Goal: Use online tool/utility: Utilize a website feature to perform a specific function

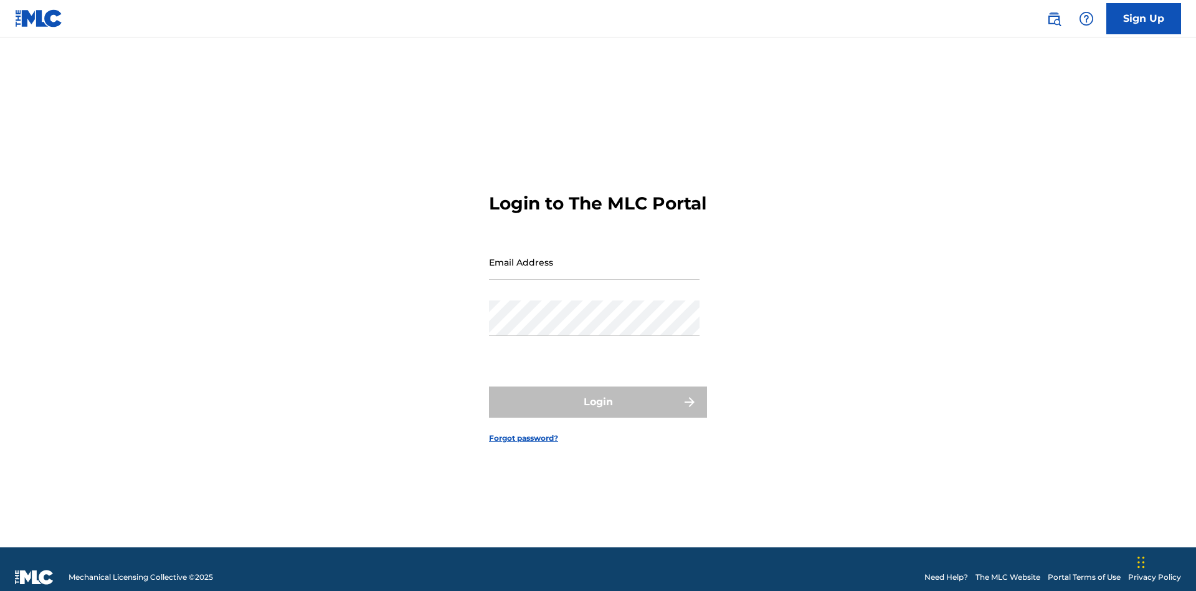
scroll to position [16, 0]
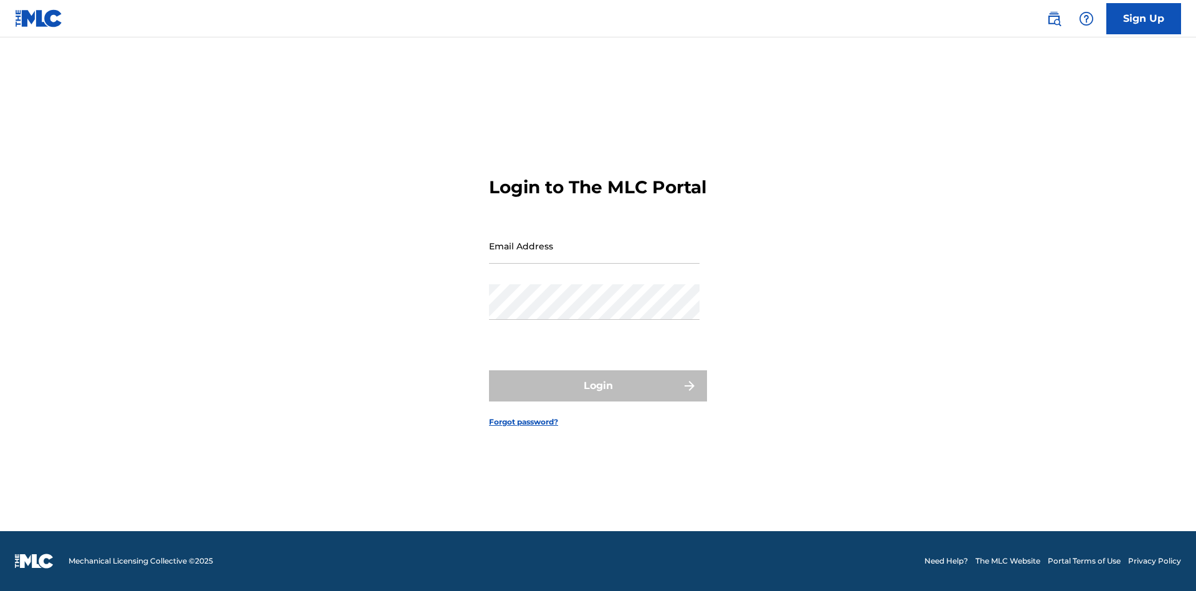
click at [594, 256] on input "Email Address" at bounding box center [594, 246] width 211 height 36
type input "[EMAIL_ADDRESS][DOMAIN_NAME]"
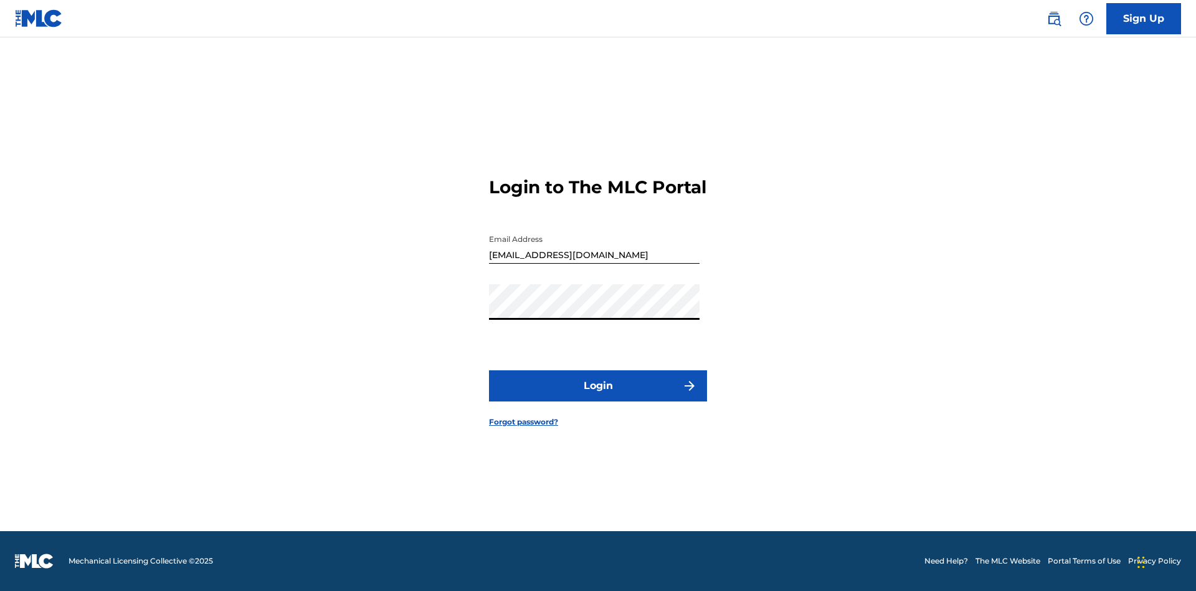
click at [598, 396] on button "Login" at bounding box center [598, 385] width 218 height 31
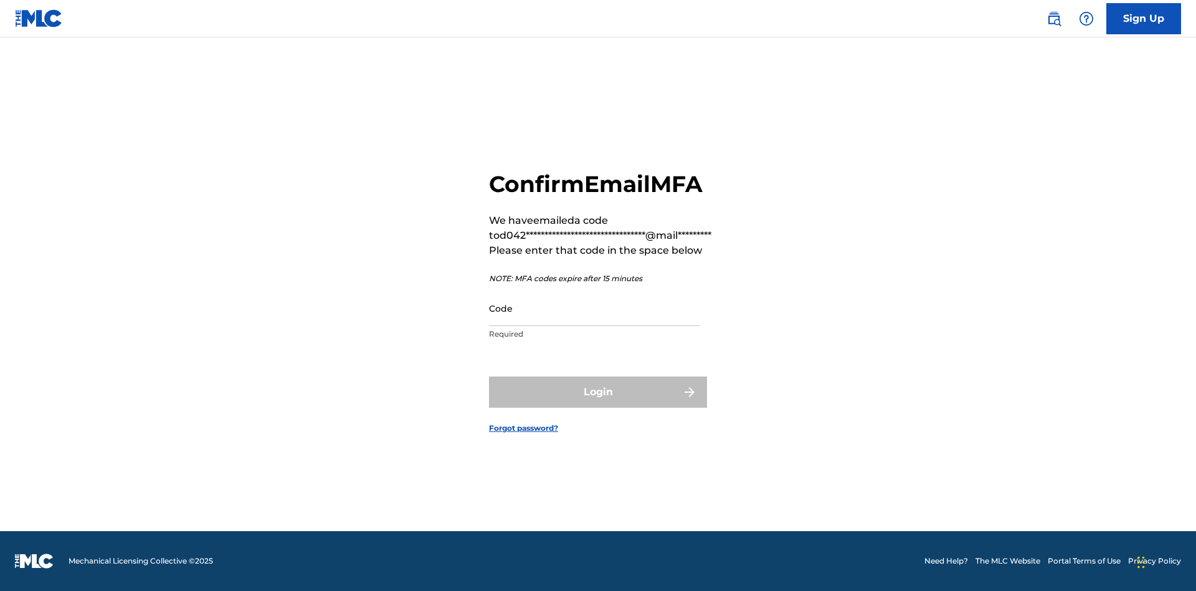
click at [594, 308] on input "Code" at bounding box center [594, 308] width 211 height 36
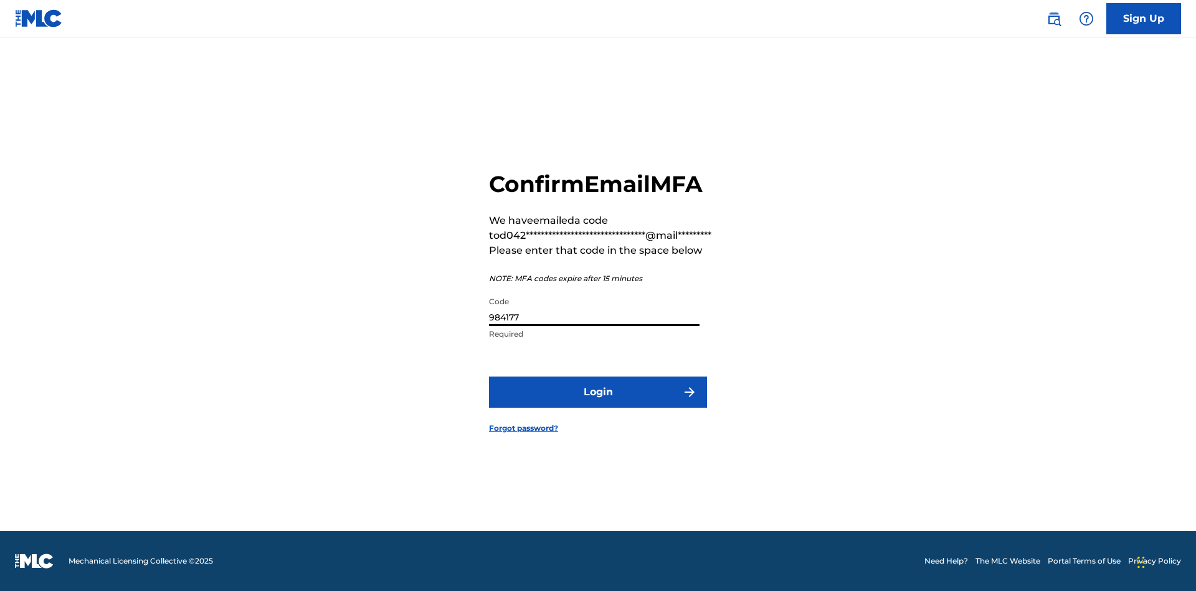
type input "984177"
click at [598, 391] on button "Login" at bounding box center [598, 391] width 218 height 31
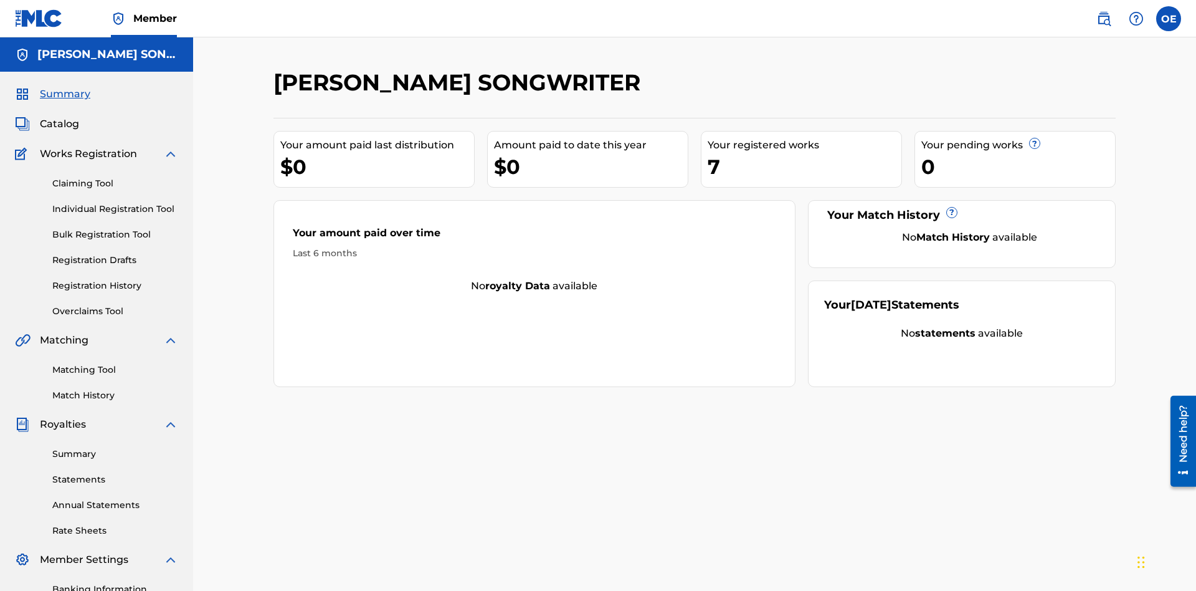
click at [115, 305] on link "Overclaims Tool" at bounding box center [115, 311] width 126 height 13
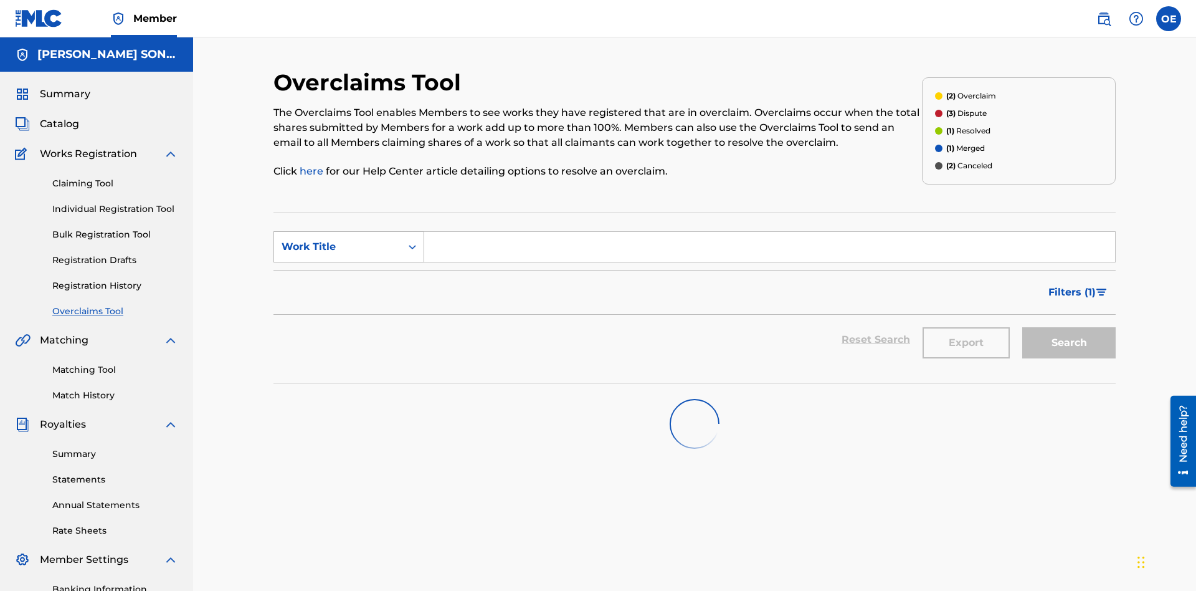
click at [338, 239] on div "Work Title" at bounding box center [338, 246] width 112 height 15
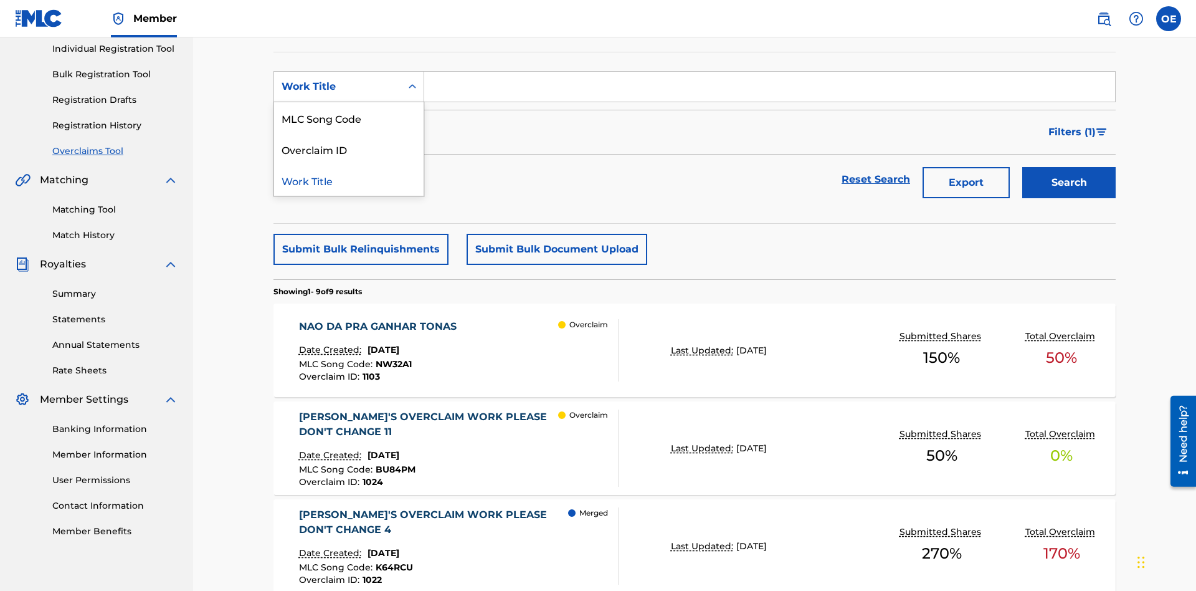
click at [349, 118] on div "MLC Song Code" at bounding box center [349, 117] width 150 height 31
click at [770, 90] on input "Search Form" at bounding box center [769, 87] width 691 height 30
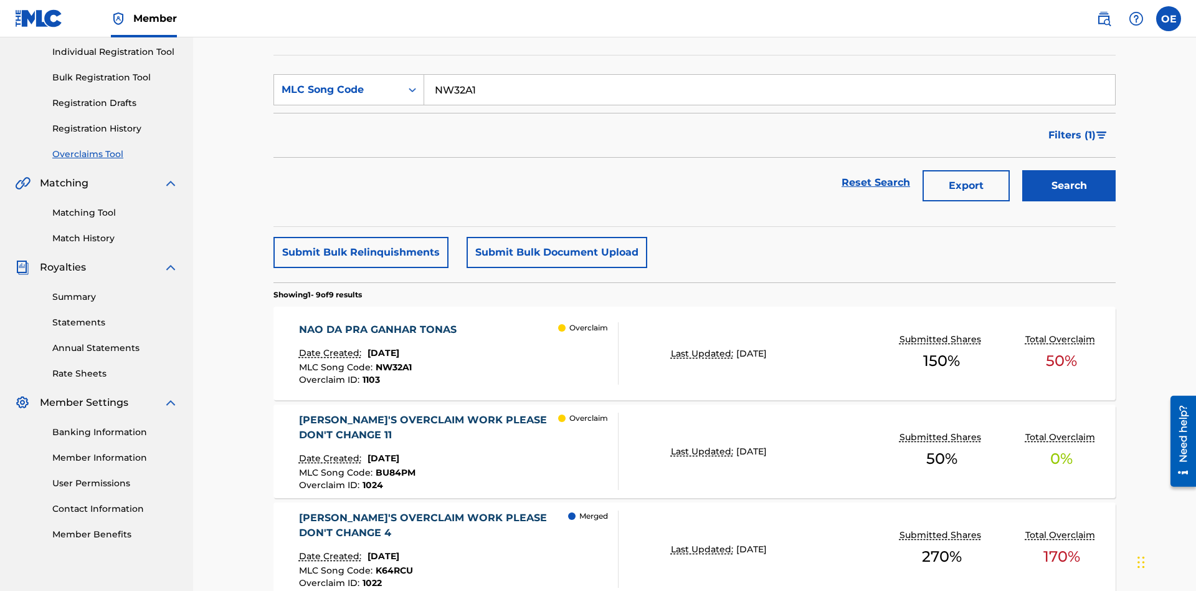
type input "NW32A1"
click at [1069, 170] on button "Search" at bounding box center [1069, 185] width 93 height 31
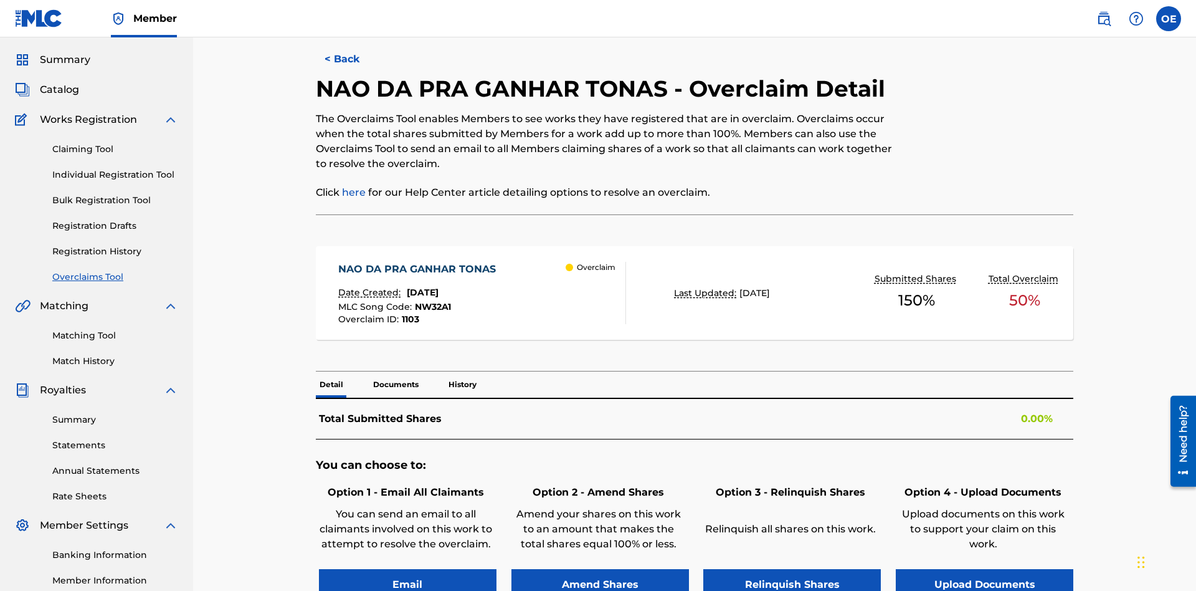
click at [408, 569] on button "Email" at bounding box center [408, 584] width 178 height 31
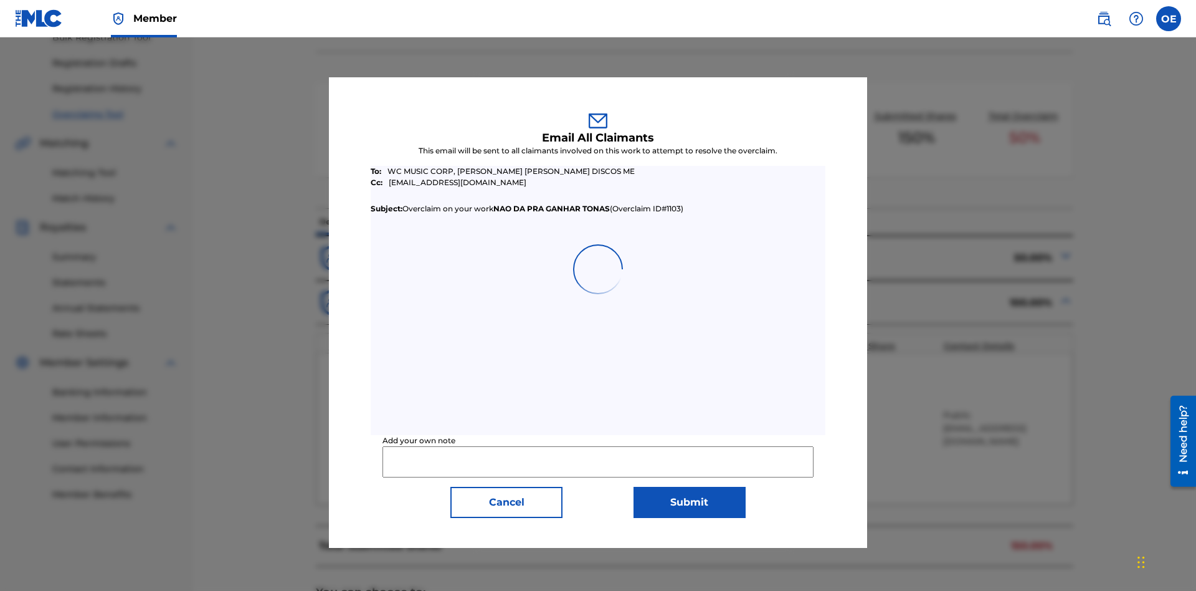
click at [598, 461] on input "Add your own note" at bounding box center [598, 461] width 431 height 31
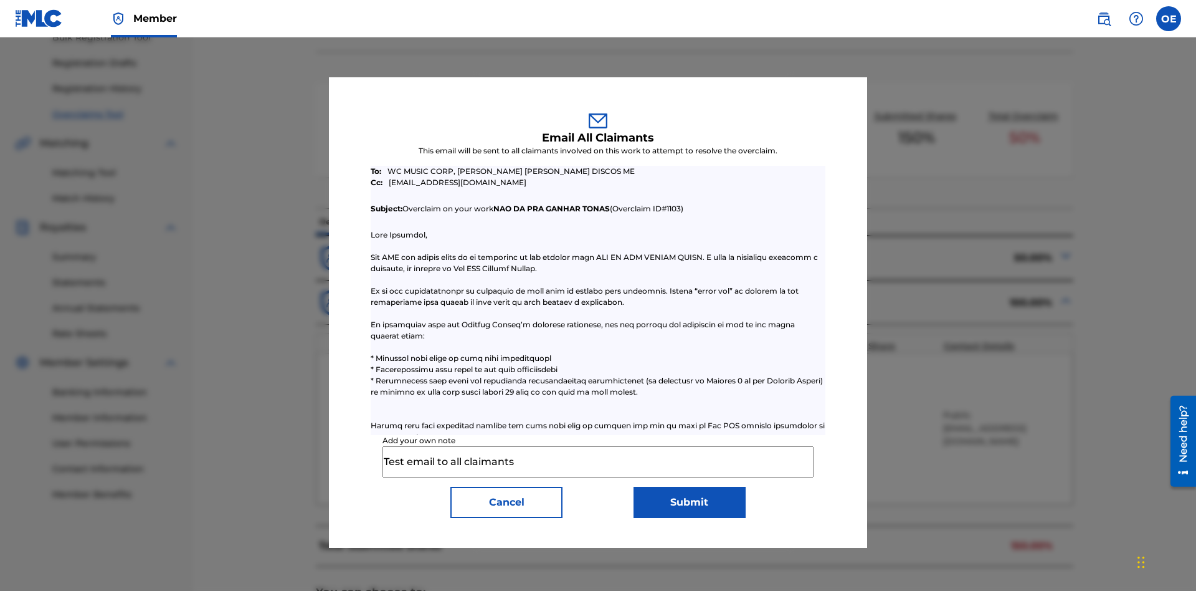
scroll to position [487, 0]
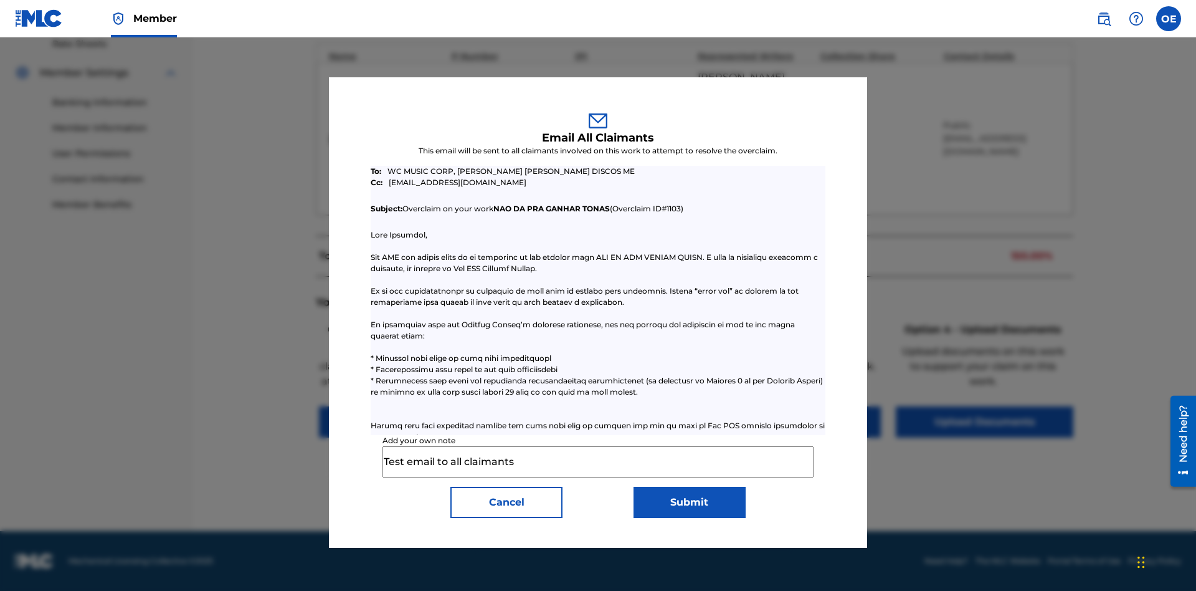
type input "Test email to all claimants"
click at [689, 502] on button "Submit" at bounding box center [690, 502] width 112 height 31
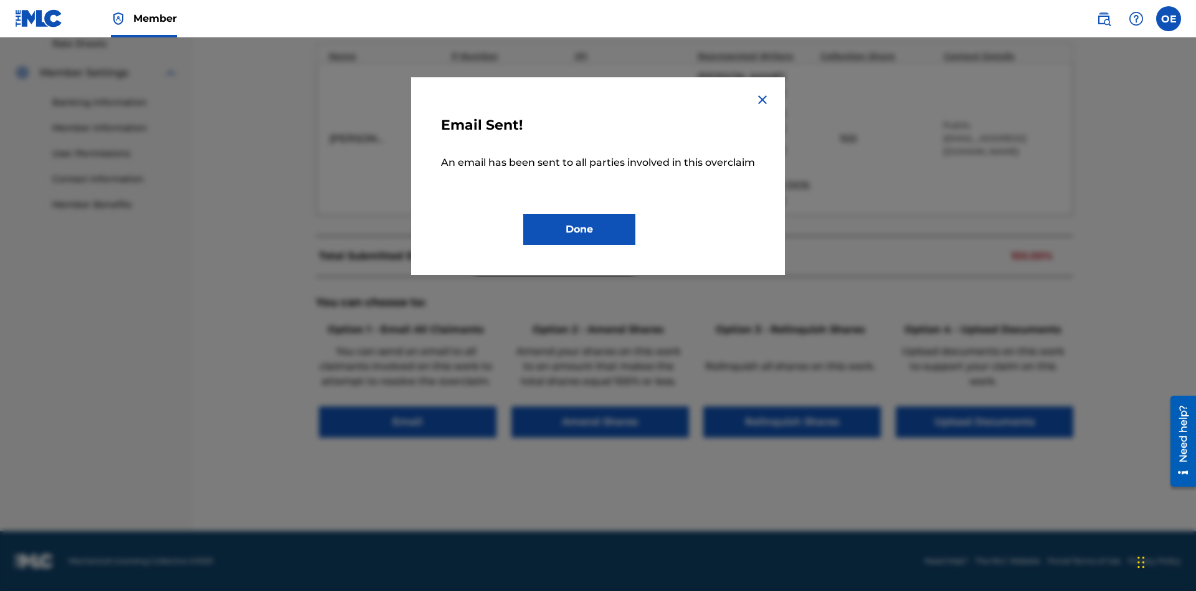
click at [579, 244] on button "Done" at bounding box center [579, 229] width 112 height 31
